Goal: Task Accomplishment & Management: Manage account settings

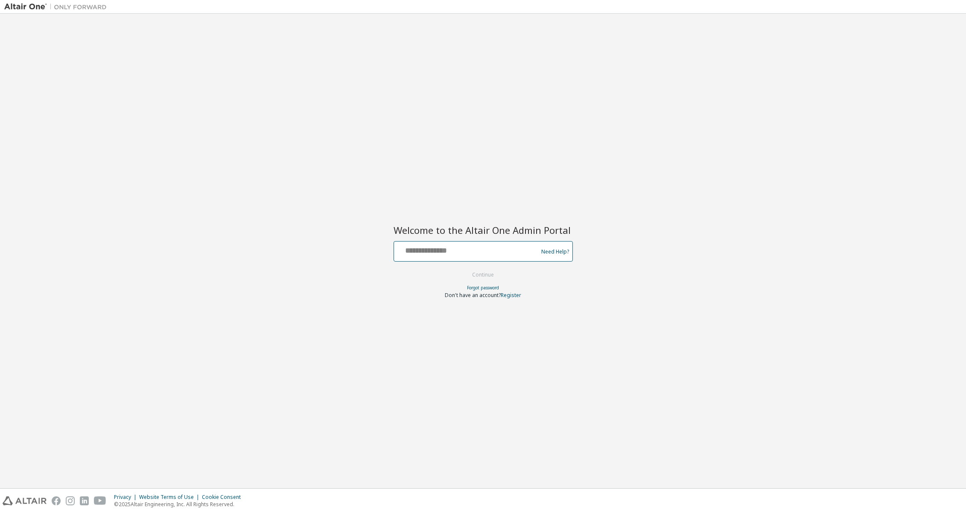
click at [421, 250] on input "text" at bounding box center [468, 249] width 140 height 12
type input "**********"
click at [483, 274] on button "Continue" at bounding box center [483, 275] width 40 height 13
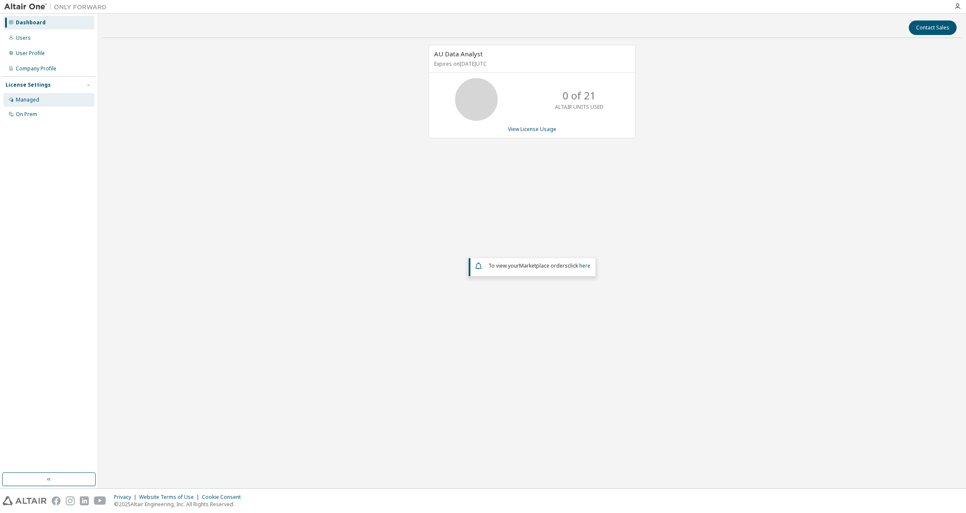
click at [26, 99] on div "Managed" at bounding box center [27, 100] width 23 height 7
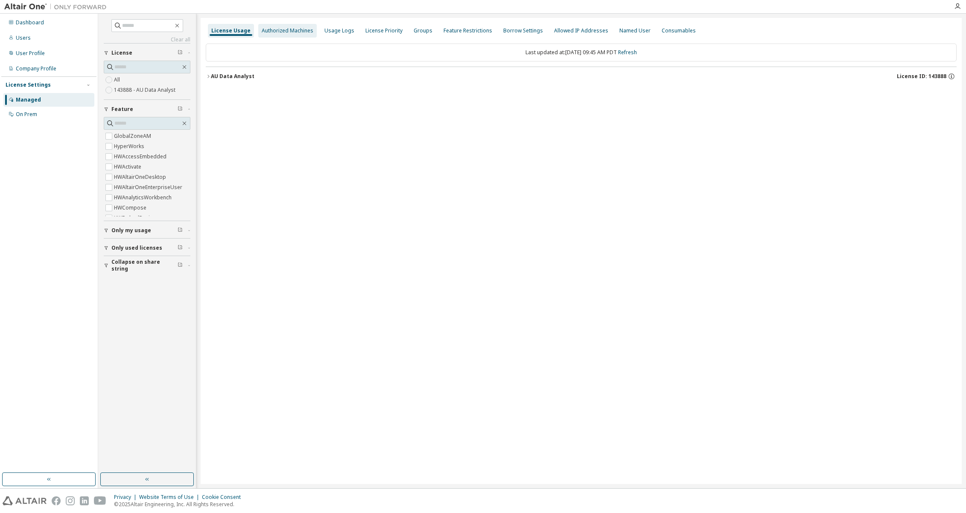
click at [289, 32] on div "Authorized Machines" at bounding box center [288, 30] width 52 height 7
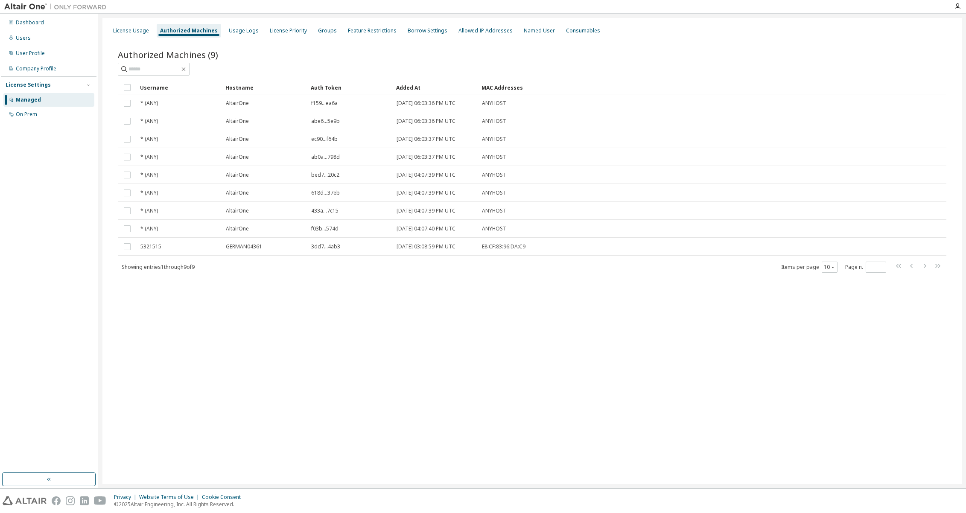
click at [272, 66] on div at bounding box center [532, 69] width 829 height 13
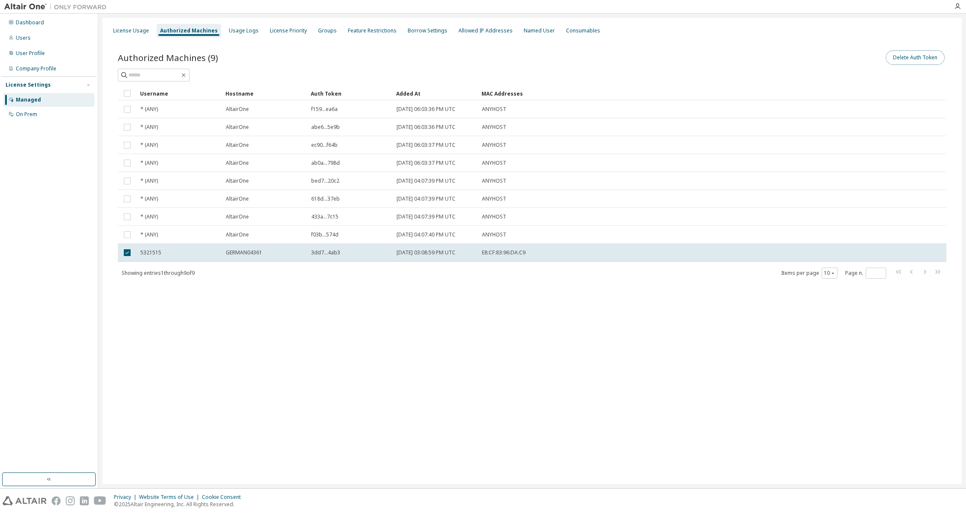
click at [910, 60] on button "Delete Auth Token" at bounding box center [915, 57] width 59 height 15
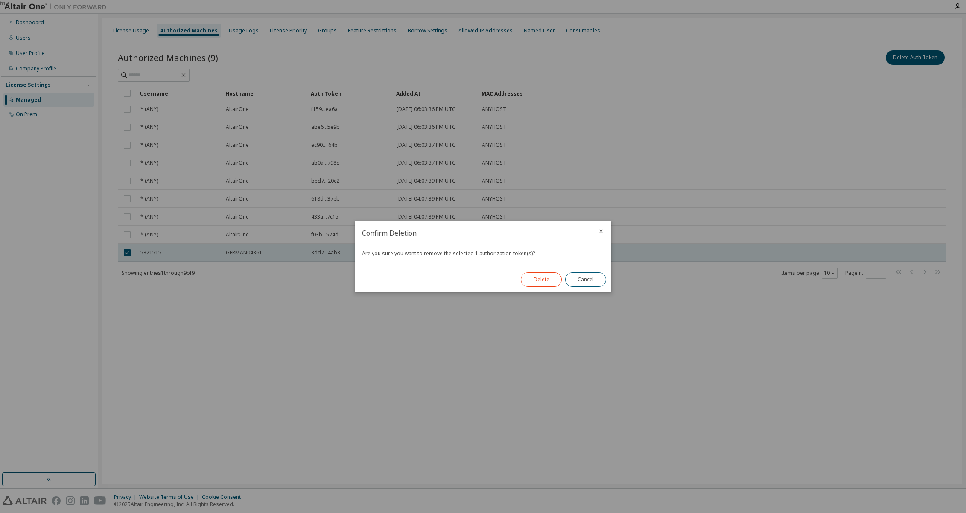
click at [541, 276] on button "Delete" at bounding box center [541, 279] width 41 height 15
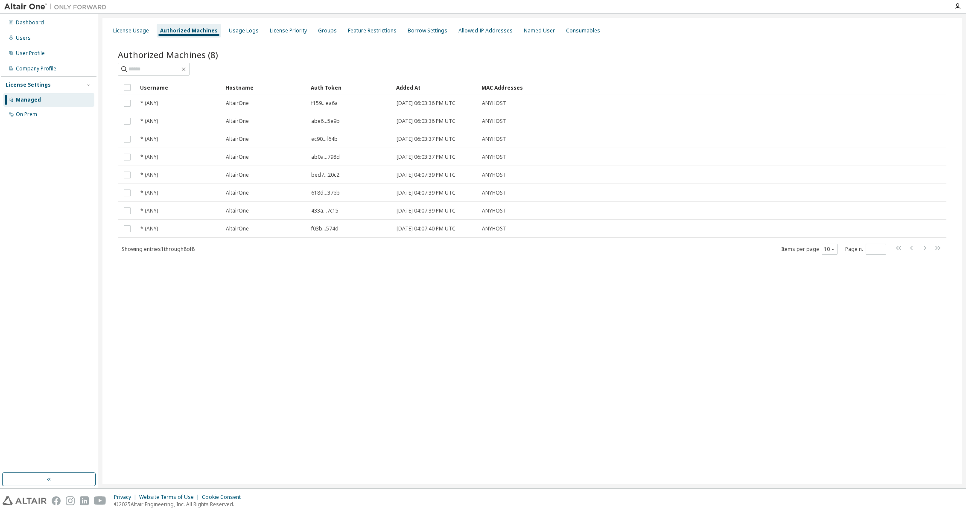
click at [227, 55] on div "Authorized Machines (8)" at bounding box center [532, 55] width 829 height 12
click at [31, 113] on div "On Prem" at bounding box center [26, 114] width 21 height 7
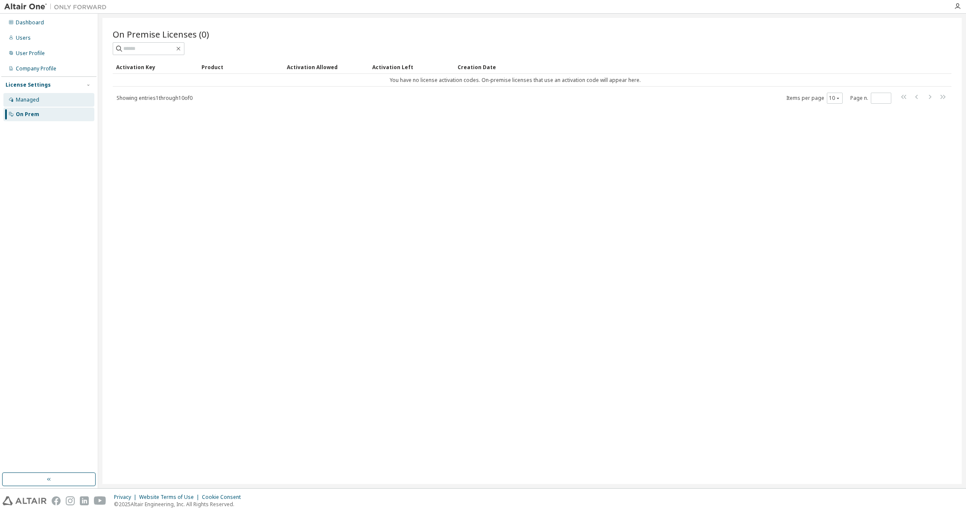
click at [29, 99] on div "Managed" at bounding box center [27, 100] width 23 height 7
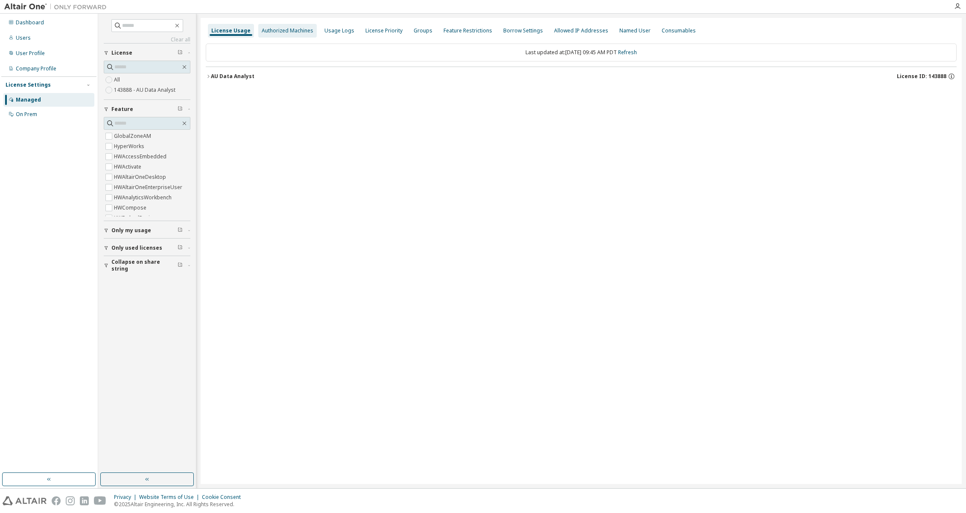
click at [279, 30] on div "Authorized Machines" at bounding box center [288, 30] width 52 height 7
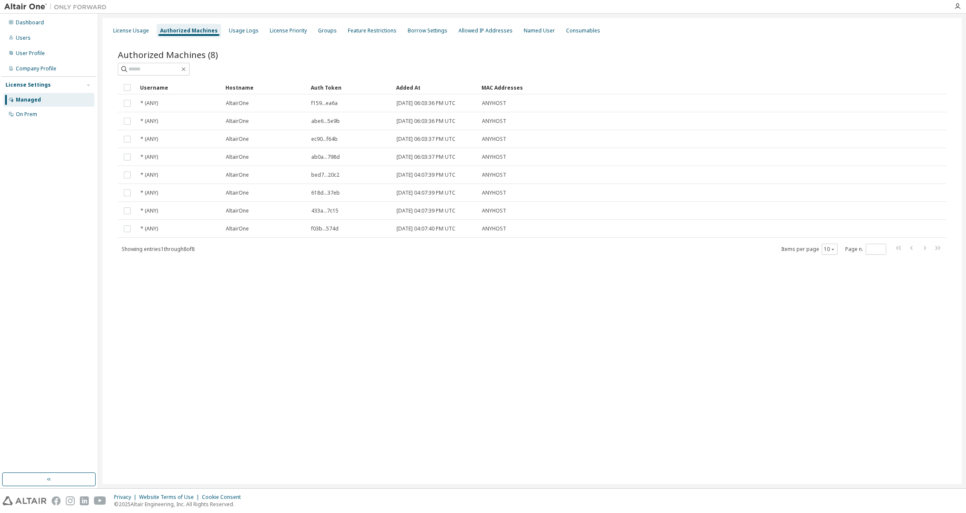
click at [285, 56] on div "Authorized Machines (8)" at bounding box center [532, 55] width 829 height 12
click at [24, 52] on div "User Profile" at bounding box center [30, 53] width 29 height 7
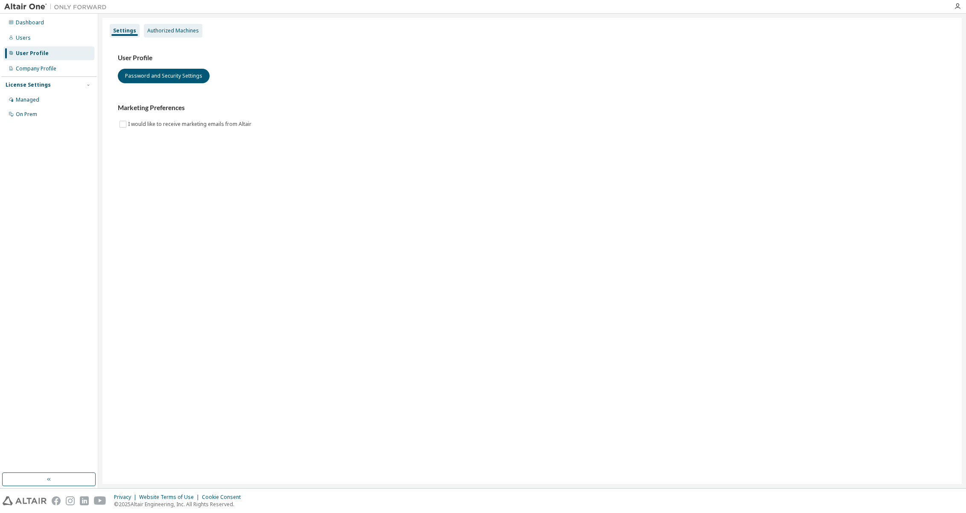
click at [164, 31] on div "Authorized Machines" at bounding box center [173, 30] width 52 height 7
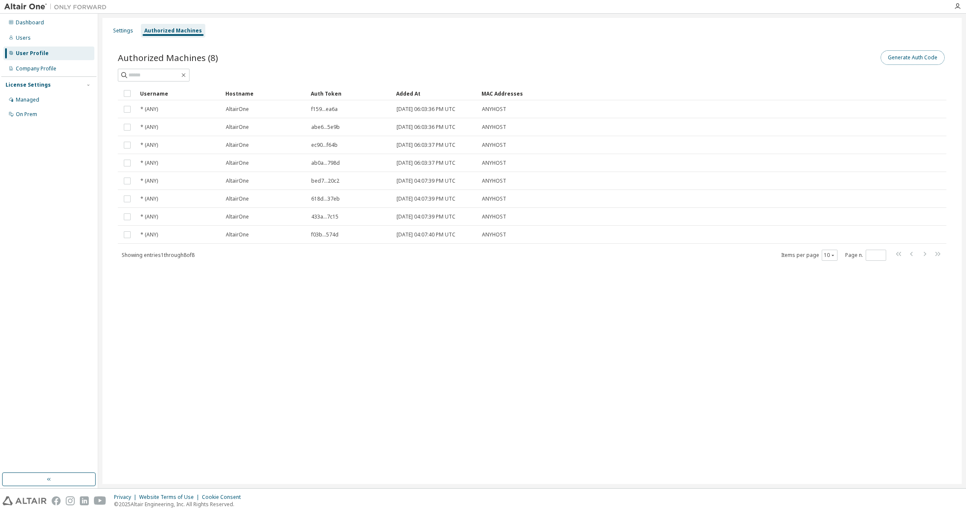
click at [889, 58] on button "Generate Auth Code" at bounding box center [913, 57] width 64 height 15
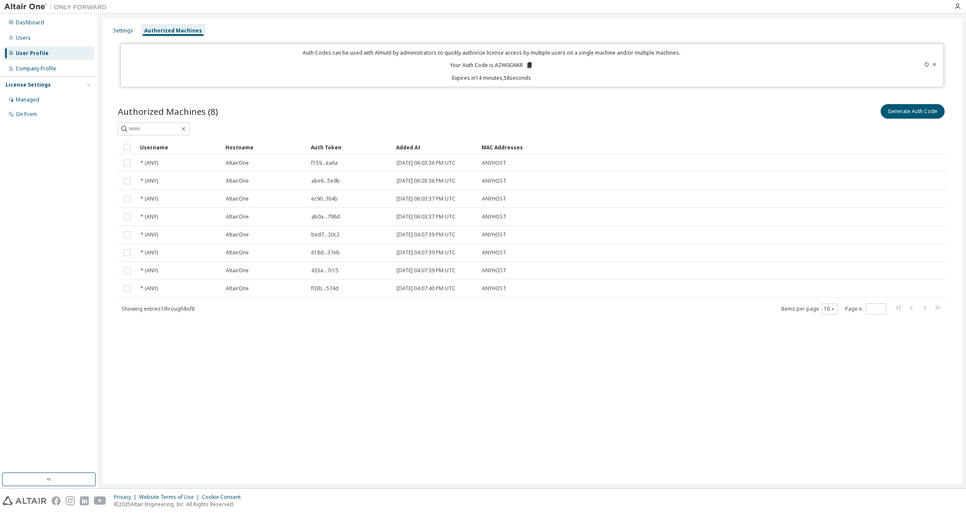
click at [527, 67] on icon at bounding box center [530, 65] width 8 height 8
click at [434, 431] on div "Settings Authorized Machines Auth Codes can be used with Almutil by administrat…" at bounding box center [532, 251] width 860 height 466
